Goal: Task Accomplishment & Management: Manage account settings

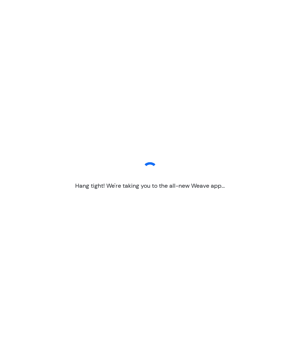
scroll to position [4, 0]
